Goal: Task Accomplishment & Management: Use online tool/utility

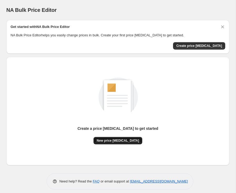
click at [119, 139] on span "New price [MEDICAL_DATA]" at bounding box center [118, 141] width 42 height 4
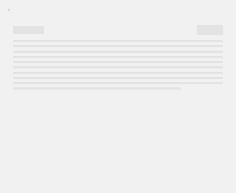
select select "percentage"
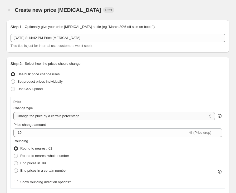
click at [96, 116] on select "Change the price to a certain amount Change the price by a certain amount Chang…" at bounding box center [113, 116] width 201 height 8
click at [85, 137] on div "Price Change type Change the price to a certain amount Change the price by a ce…" at bounding box center [117, 143] width 209 height 86
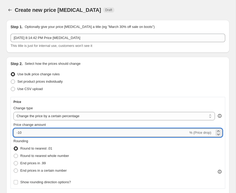
click at [48, 134] on input "-10" at bounding box center [100, 133] width 175 height 8
type input "-1"
type input "55"
click at [64, 155] on span "Round to nearest whole number" at bounding box center [44, 156] width 49 height 4
click at [14, 154] on input "Round to nearest whole number" at bounding box center [14, 154] width 0 height 0
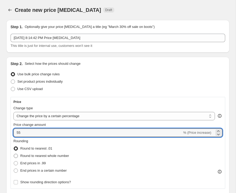
radio input "true"
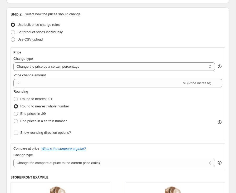
scroll to position [52, 0]
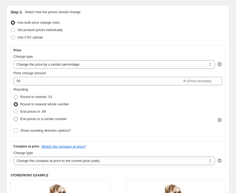
click at [17, 121] on span at bounding box center [16, 119] width 4 height 4
click at [14, 117] on input "End prices in a certain number" at bounding box center [14, 117] width 0 height 0
radio input "true"
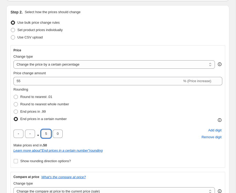
click at [48, 134] on input "5" at bounding box center [46, 134] width 10 height 8
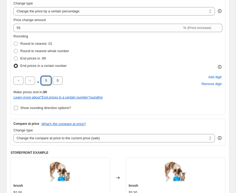
scroll to position [104, 0]
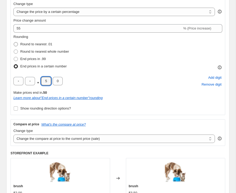
click at [17, 45] on span at bounding box center [16, 44] width 4 height 4
click at [14, 42] on input "Round to nearest .01" at bounding box center [14, 42] width 0 height 0
radio input "true"
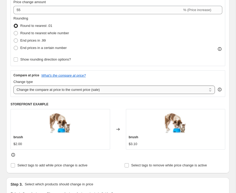
scroll to position [127, 0]
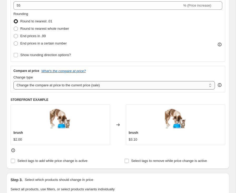
click at [54, 85] on select "Change the compare at price to the current price (sale) Change the compare at p…" at bounding box center [113, 85] width 201 height 8
select select "no_change"
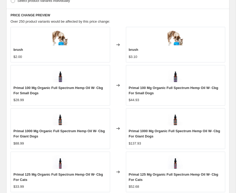
scroll to position [488, 0]
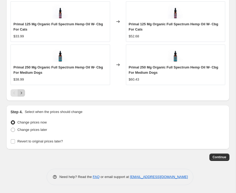
click at [20, 92] on icon "Next" at bounding box center [21, 92] width 5 height 5
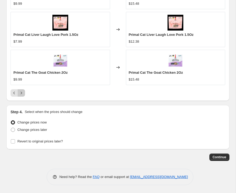
click at [21, 94] on icon "Next" at bounding box center [21, 92] width 5 height 5
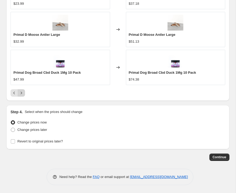
click at [21, 94] on icon "Next" at bounding box center [21, 92] width 5 height 5
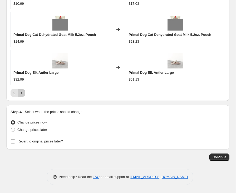
click at [21, 94] on icon "Next" at bounding box center [21, 92] width 5 height 5
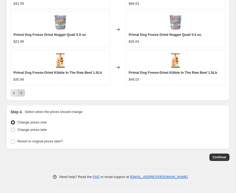
click at [21, 94] on icon "Next" at bounding box center [21, 92] width 5 height 5
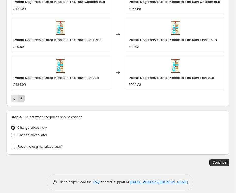
click at [21, 90] on div "Primal Dog Freeze-Dried Kibble In The Raw Fish 9Lb $134.99" at bounding box center [61, 72] width 100 height 35
click at [21, 101] on icon "Next" at bounding box center [21, 98] width 5 height 5
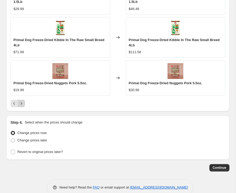
click at [22, 100] on button "Next" at bounding box center [21, 103] width 7 height 7
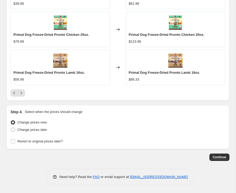
click at [22, 96] on button "Next" at bounding box center [21, 92] width 7 height 7
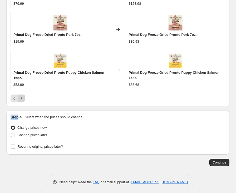
click at [22, 96] on icon "Next" at bounding box center [21, 98] width 5 height 5
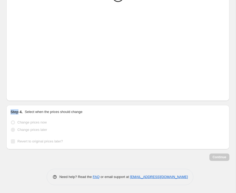
scroll to position [473, 0]
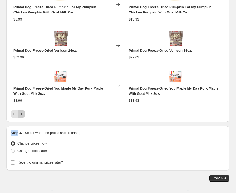
click at [22, 113] on icon "Next" at bounding box center [21, 113] width 5 height 5
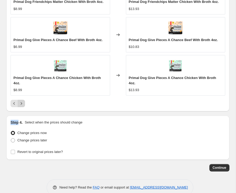
click at [22, 104] on icon "Next" at bounding box center [21, 103] width 5 height 5
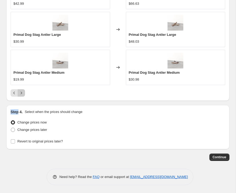
click at [21, 92] on icon "Next" at bounding box center [21, 93] width 1 height 2
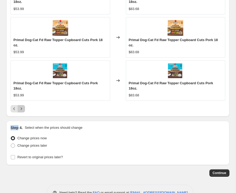
click at [21, 107] on icon "Next" at bounding box center [21, 108] width 5 height 5
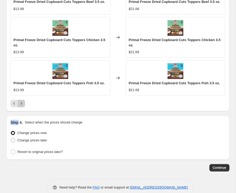
click at [21, 107] on button "Next" at bounding box center [21, 103] width 7 height 7
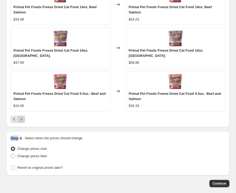
click at [22, 116] on button "Next" at bounding box center [21, 119] width 7 height 7
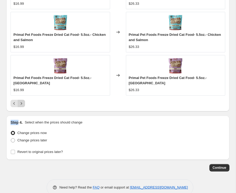
click at [22, 116] on div "Step 4. Select when the prices should change Change prices now Change prices la…" at bounding box center [117, 138] width 223 height 44
click at [22, 101] on button "Next" at bounding box center [21, 103] width 7 height 7
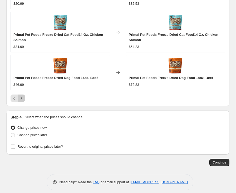
click at [22, 101] on icon "Next" at bounding box center [21, 98] width 5 height 5
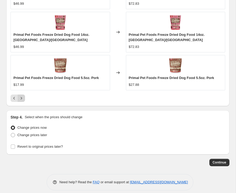
click at [22, 100] on icon "Next" at bounding box center [21, 98] width 5 height 5
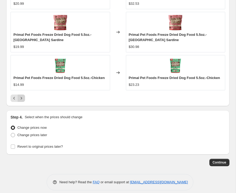
click at [22, 101] on button "Next" at bounding box center [21, 98] width 7 height 7
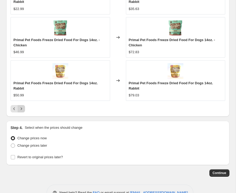
click at [21, 112] on button "Next" at bounding box center [21, 108] width 7 height 7
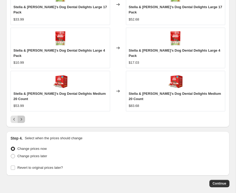
click at [21, 116] on button "Next" at bounding box center [21, 119] width 7 height 7
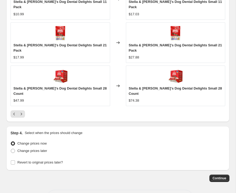
click at [21, 100] on div "PRICE CHANGE PREVIEW Over 250 product variants would be affected by this price …" at bounding box center [117, 0] width 223 height 243
click at [21, 110] on button "Next" at bounding box center [21, 113] width 7 height 7
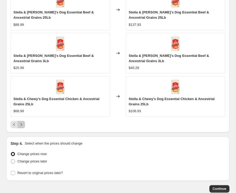
click at [22, 122] on icon "Next" at bounding box center [21, 124] width 5 height 5
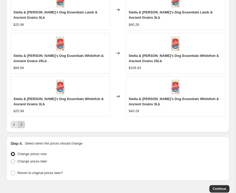
scroll to position [473, 0]
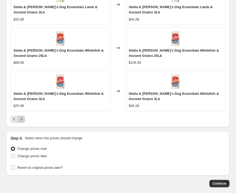
click at [22, 117] on icon "Next" at bounding box center [21, 119] width 5 height 5
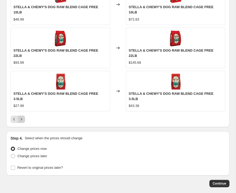
click at [22, 117] on icon "Next" at bounding box center [21, 119] width 5 height 5
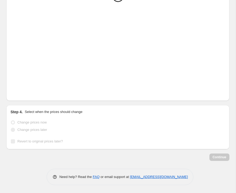
scroll to position [467, 0]
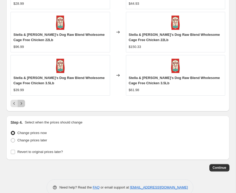
click at [22, 106] on icon "Next" at bounding box center [21, 103] width 5 height 5
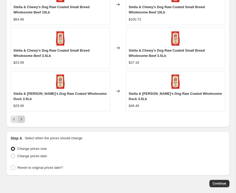
click at [22, 116] on button "Next" at bounding box center [21, 119] width 7 height 7
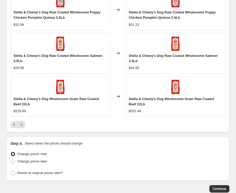
scroll to position [473, 0]
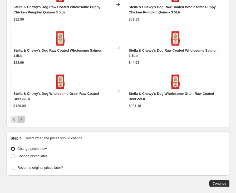
click at [22, 117] on icon "Next" at bounding box center [21, 119] width 5 height 5
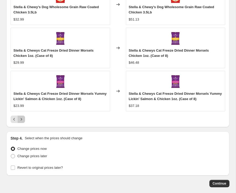
click at [21, 119] on icon "Next" at bounding box center [21, 119] width 5 height 5
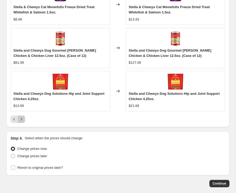
click at [21, 121] on icon "Next" at bounding box center [21, 119] width 5 height 5
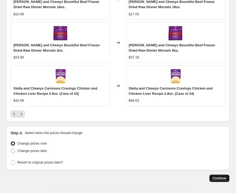
click at [217, 178] on span "Continue" at bounding box center [220, 178] width 14 height 4
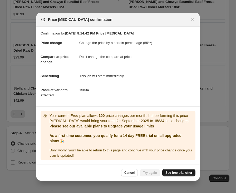
click at [187, 175] on span "See free trial offer" at bounding box center [178, 173] width 27 height 4
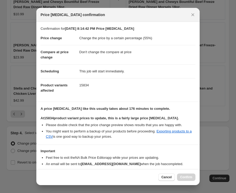
click at [183, 179] on div "Cancel Confirm" at bounding box center [176, 177] width 37 height 7
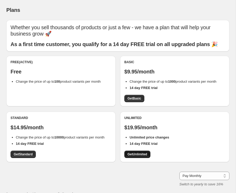
click at [144, 155] on span "Get Unlimited" at bounding box center [137, 154] width 20 height 4
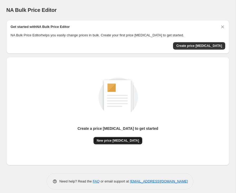
click at [113, 141] on span "New price [MEDICAL_DATA]" at bounding box center [118, 141] width 42 height 4
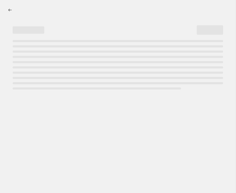
select select "percentage"
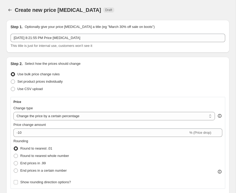
scroll to position [5, 0]
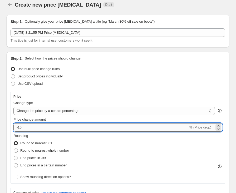
click at [33, 130] on input "-10" at bounding box center [100, 127] width 175 height 8
drag, startPoint x: 33, startPoint y: 129, endPoint x: 10, endPoint y: 130, distance: 23.4
click at [10, 130] on div "Step 2. Select how the prices should change Use bulk price change rules Set pro…" at bounding box center [117, 171] width 223 height 239
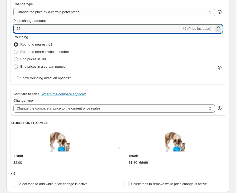
scroll to position [104, 0]
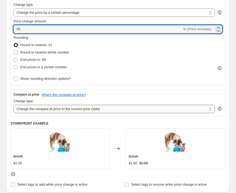
type input "55"
click at [51, 109] on select "Change the compare at price to the current price (sale) Change the compare at p…" at bounding box center [113, 109] width 201 height 8
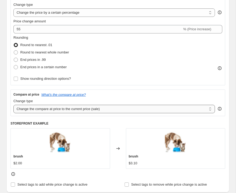
select select "no_change"
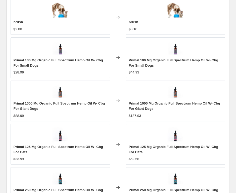
scroll to position [488, 0]
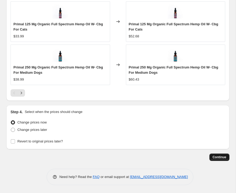
click at [213, 157] on span "Continue" at bounding box center [220, 157] width 14 height 4
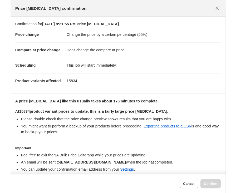
scroll to position [317, 0]
